Goal: Task Accomplishment & Management: Use online tool/utility

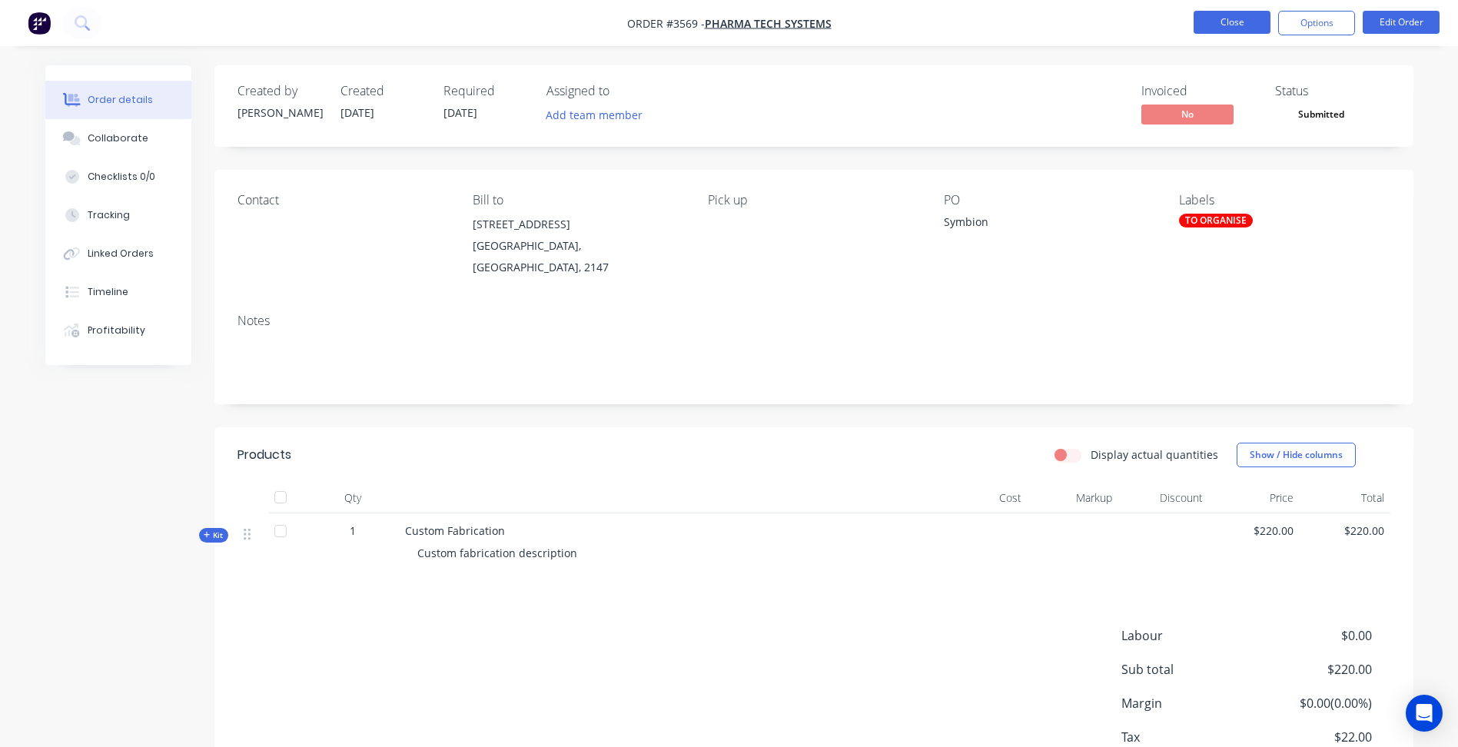
click at [1234, 21] on button "Close" at bounding box center [1232, 22] width 77 height 23
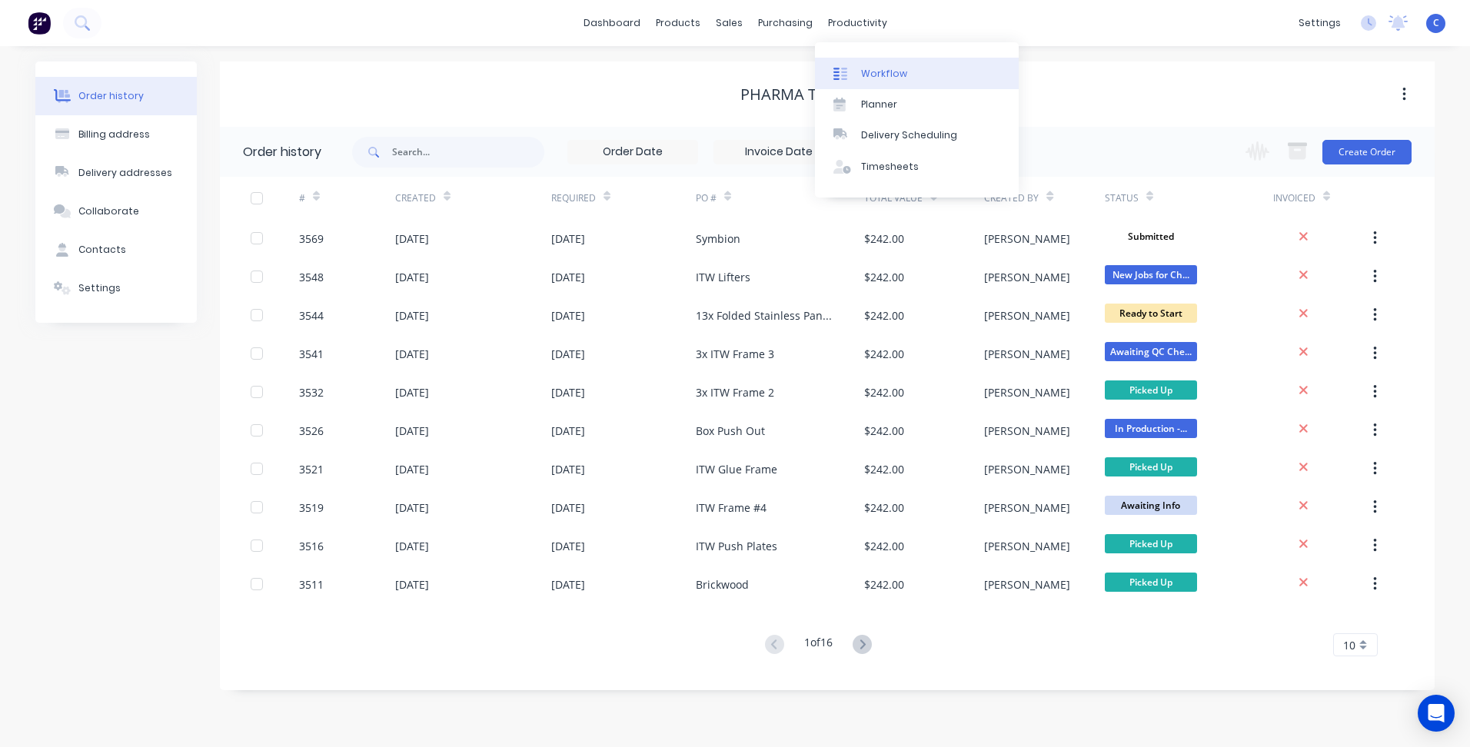
click at [880, 72] on div "Workflow" at bounding box center [884, 74] width 46 height 14
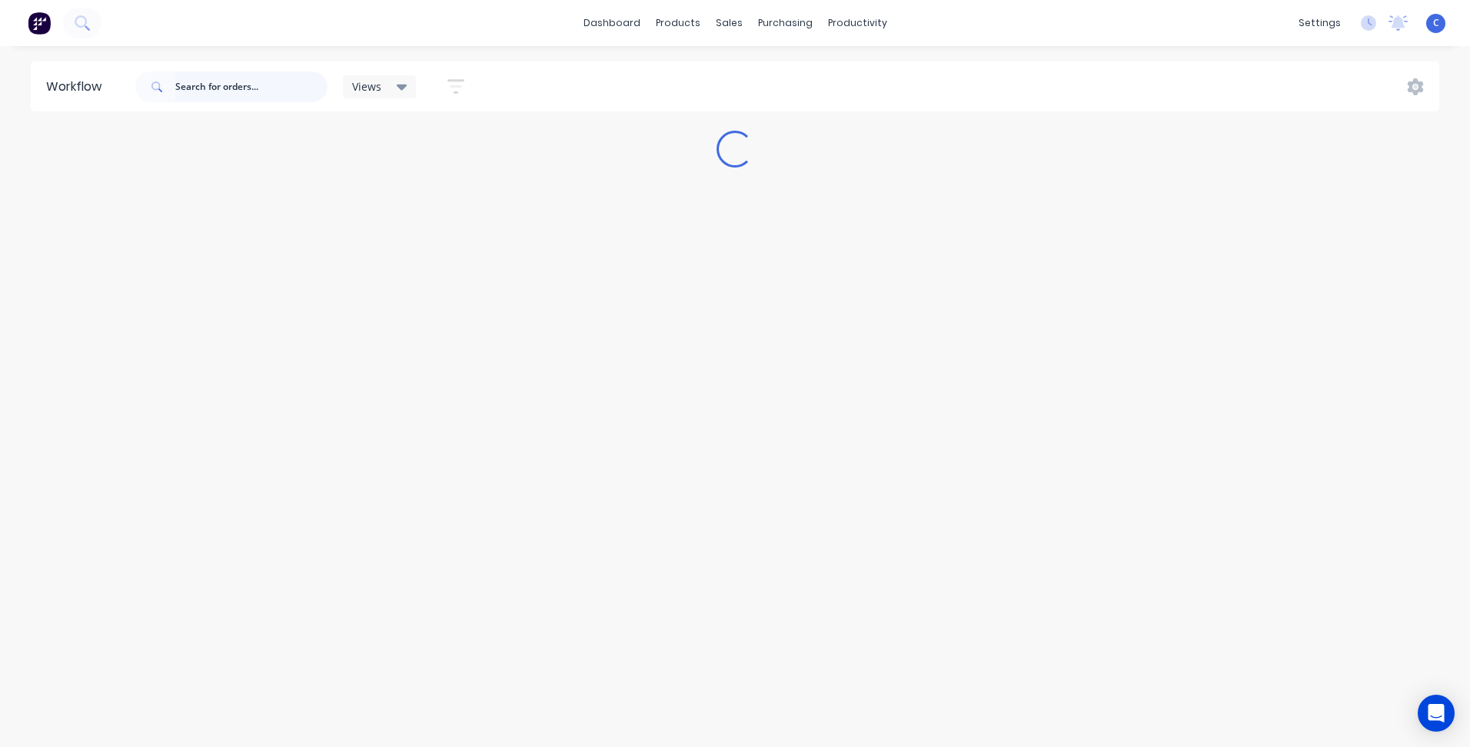
click at [229, 85] on input "text" at bounding box center [251, 86] width 152 height 31
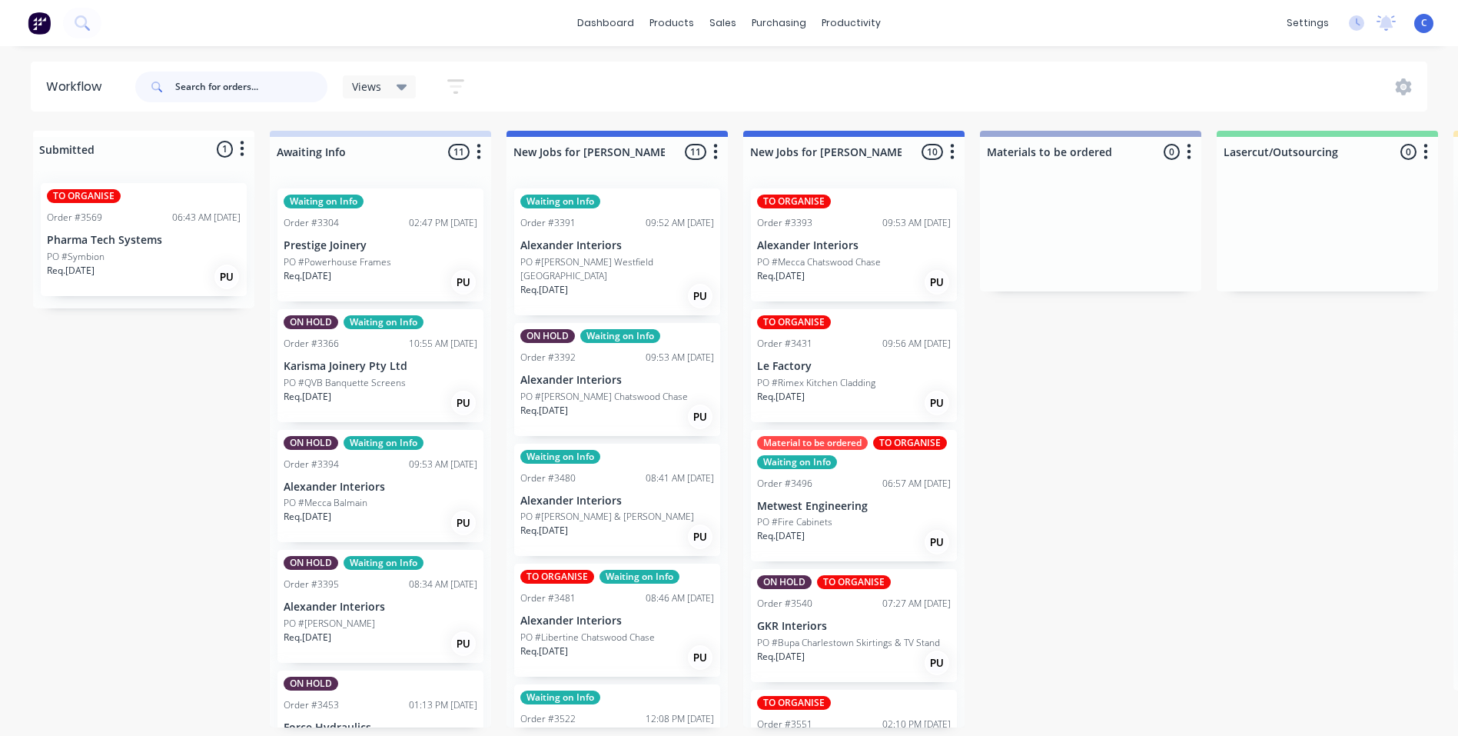
type input "2"
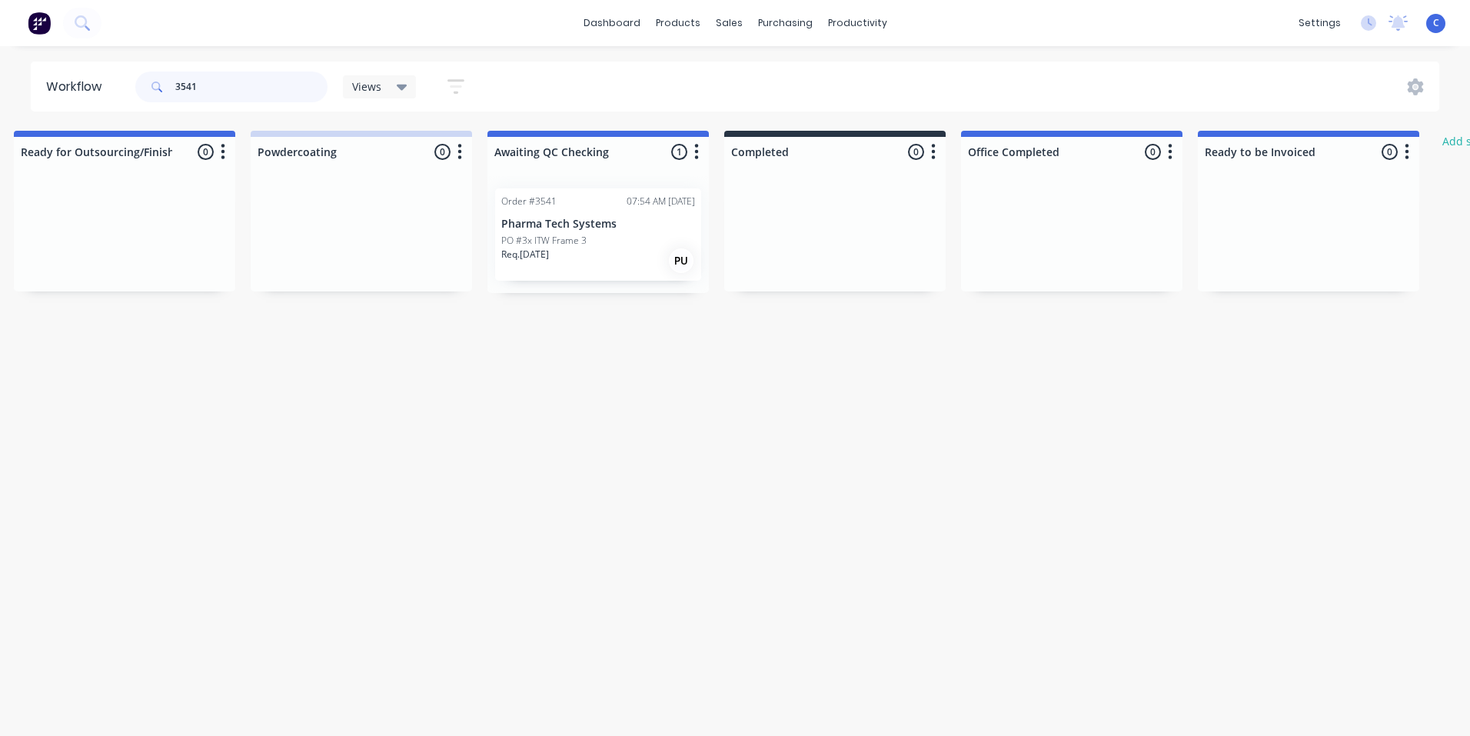
scroll to position [0, 2409]
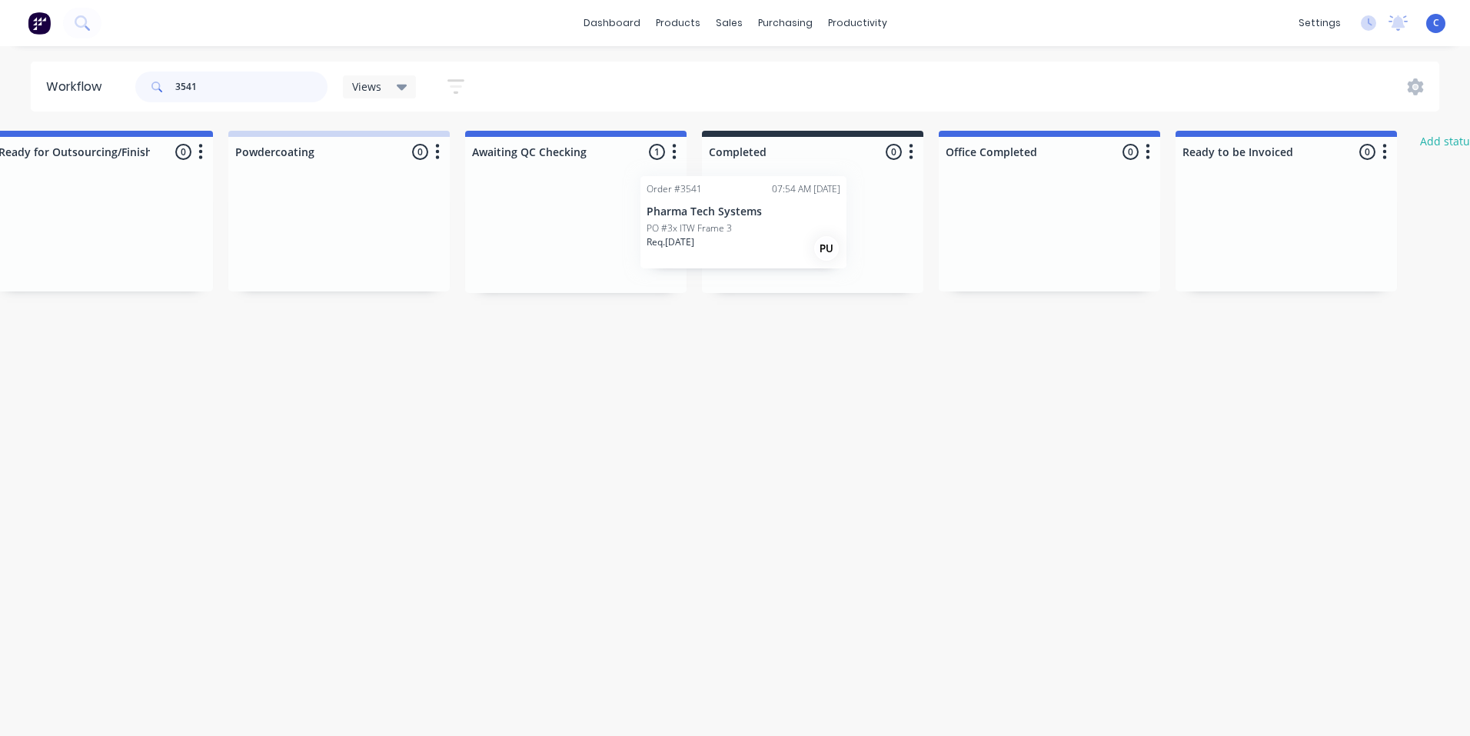
drag, startPoint x: 545, startPoint y: 233, endPoint x: 719, endPoint y: 221, distance: 174.2
type input "3541"
click at [806, 232] on div "Order #3541 07:54 AM [DATE] Pharma Tech Systems PO #3x ITW Frame 3 Req. [DATE] …" at bounding box center [813, 234] width 206 height 92
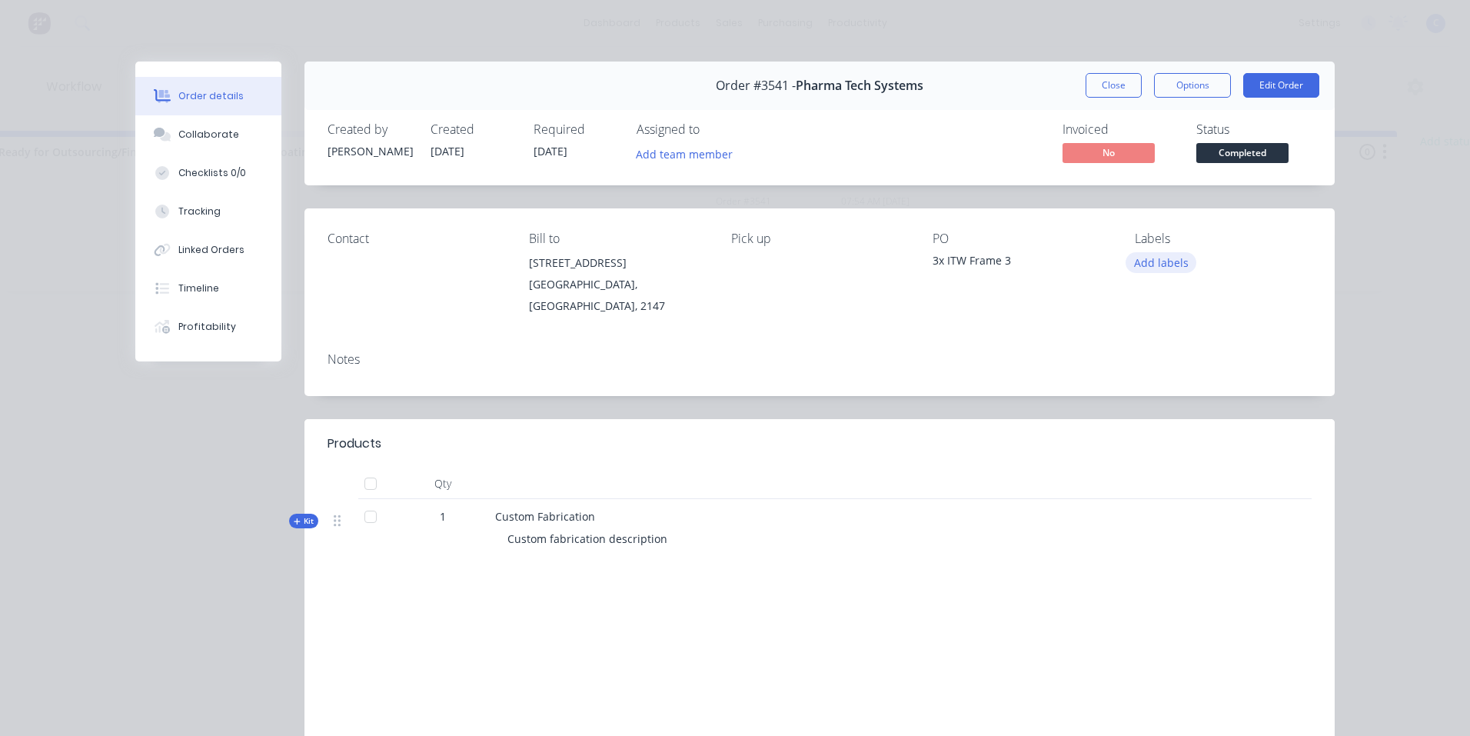
click at [1154, 261] on button "Add labels" at bounding box center [1160, 262] width 71 height 21
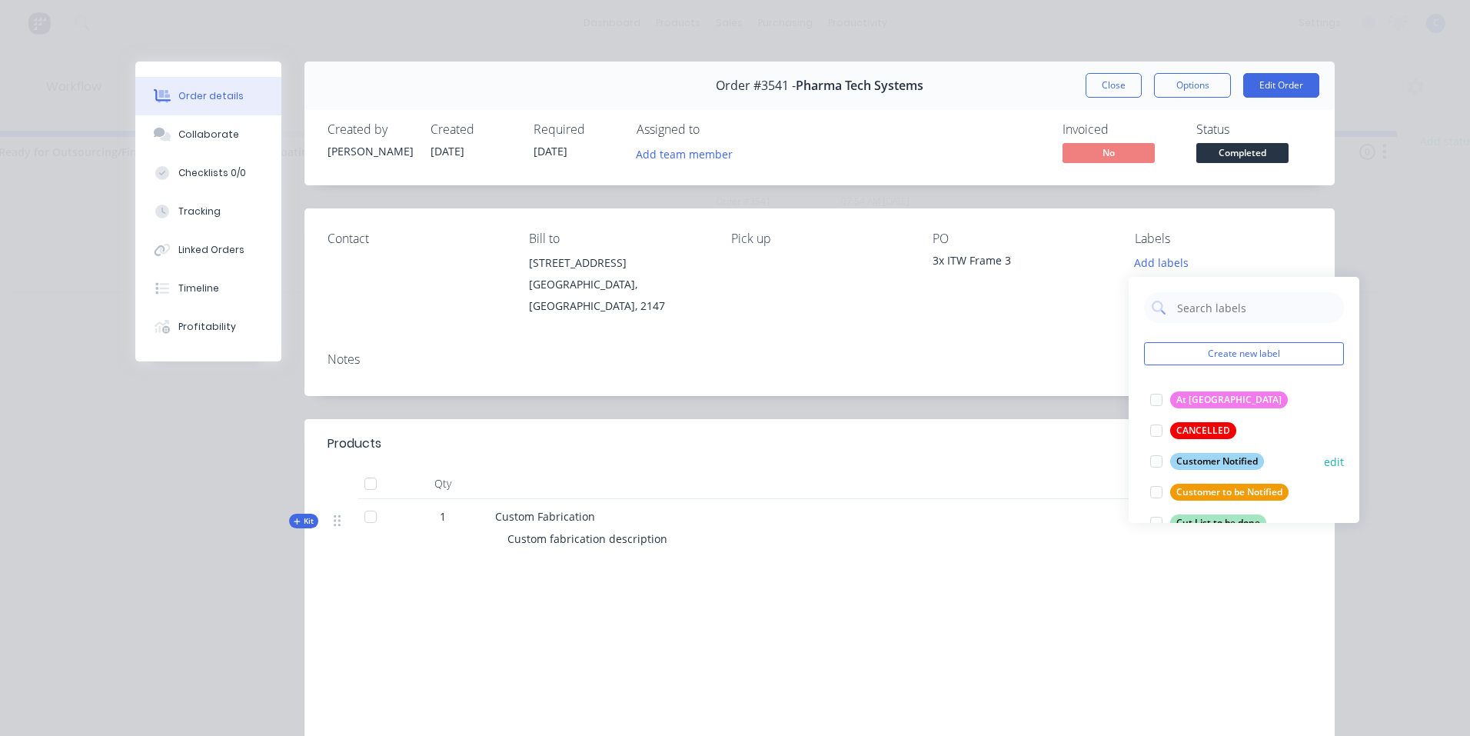
click at [1217, 460] on div "Customer Notified" at bounding box center [1217, 461] width 94 height 17
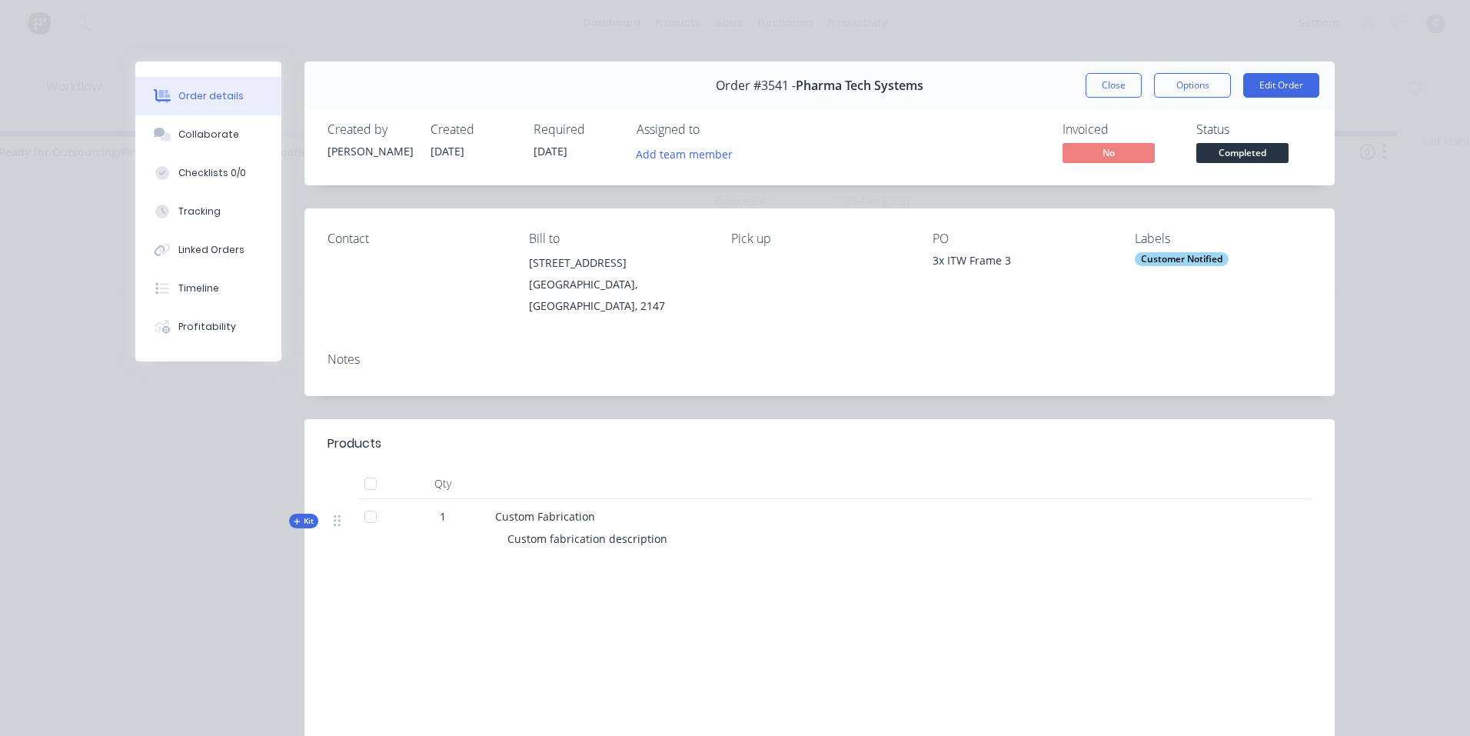
click at [999, 305] on div "Contact Bill to [STREET_ADDRESS] Pick up PO 3x ITW Frame 3 Labels Customer Noti…" at bounding box center [819, 273] width 1030 height 131
click at [1109, 91] on button "Close" at bounding box center [1113, 85] width 56 height 25
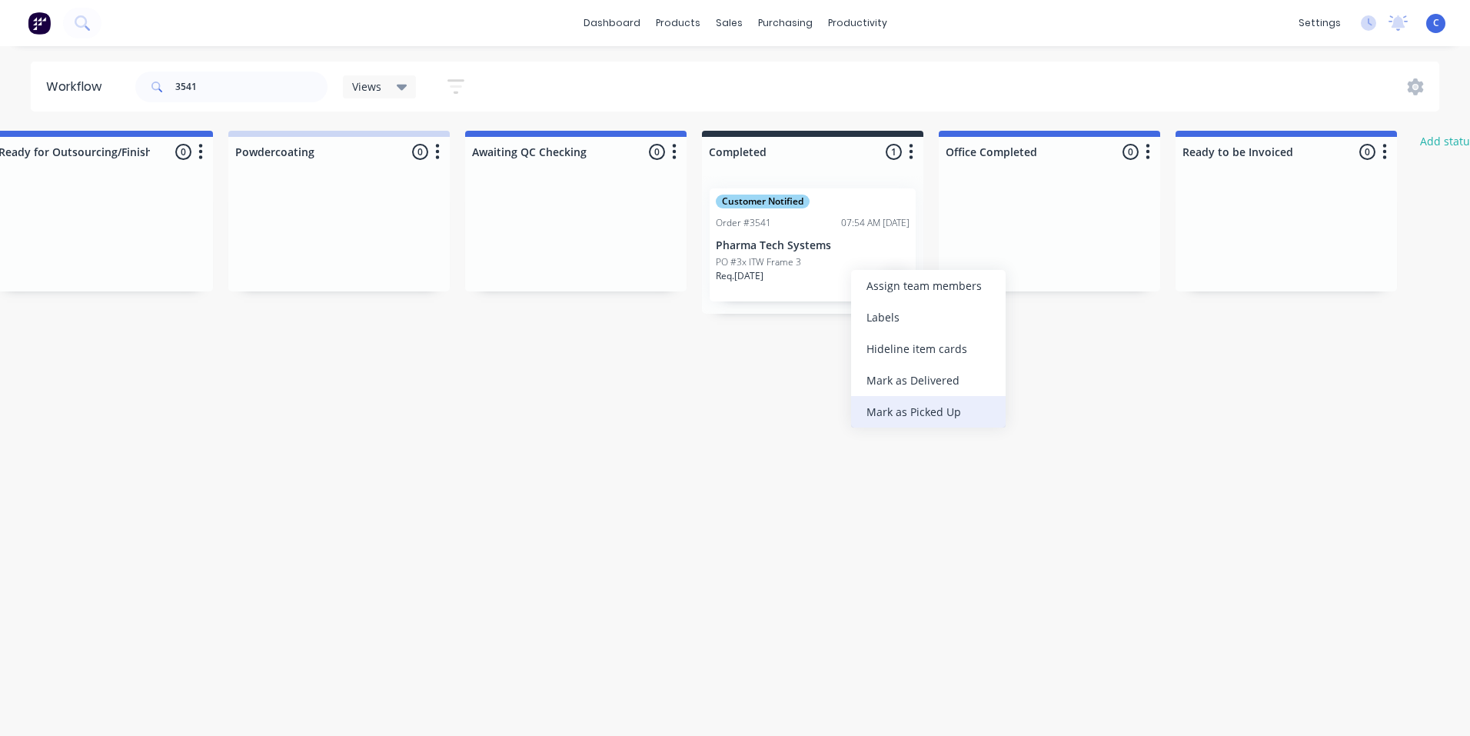
click at [905, 408] on div "Mark as Picked Up" at bounding box center [928, 412] width 155 height 32
